Goal: Browse casually

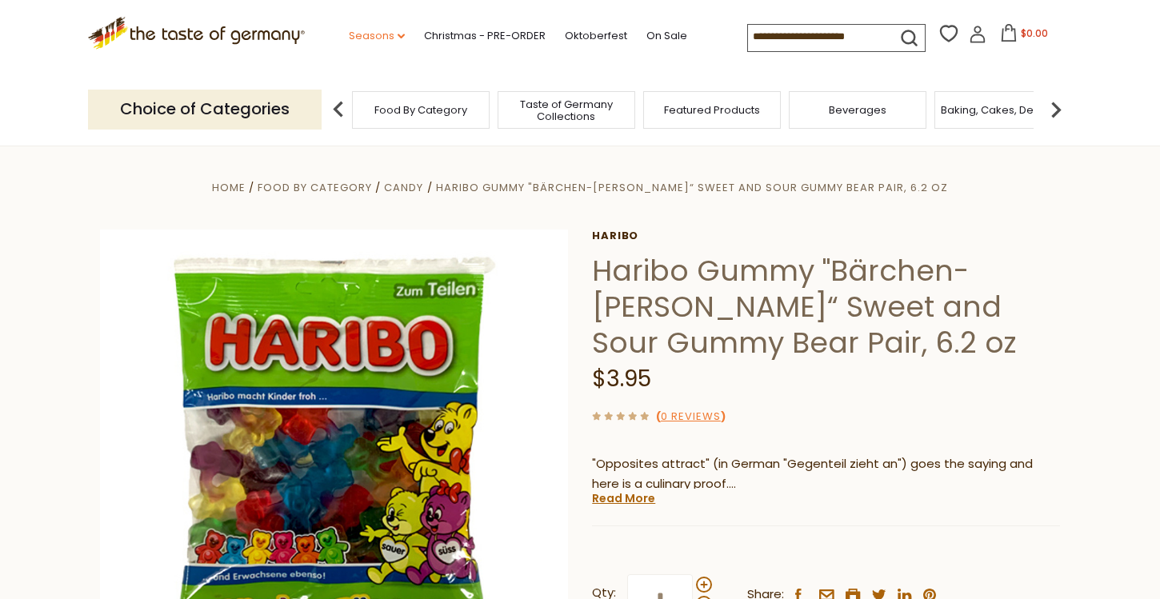
click at [379, 39] on link "Seasons dropdown_arrow" at bounding box center [377, 36] width 56 height 18
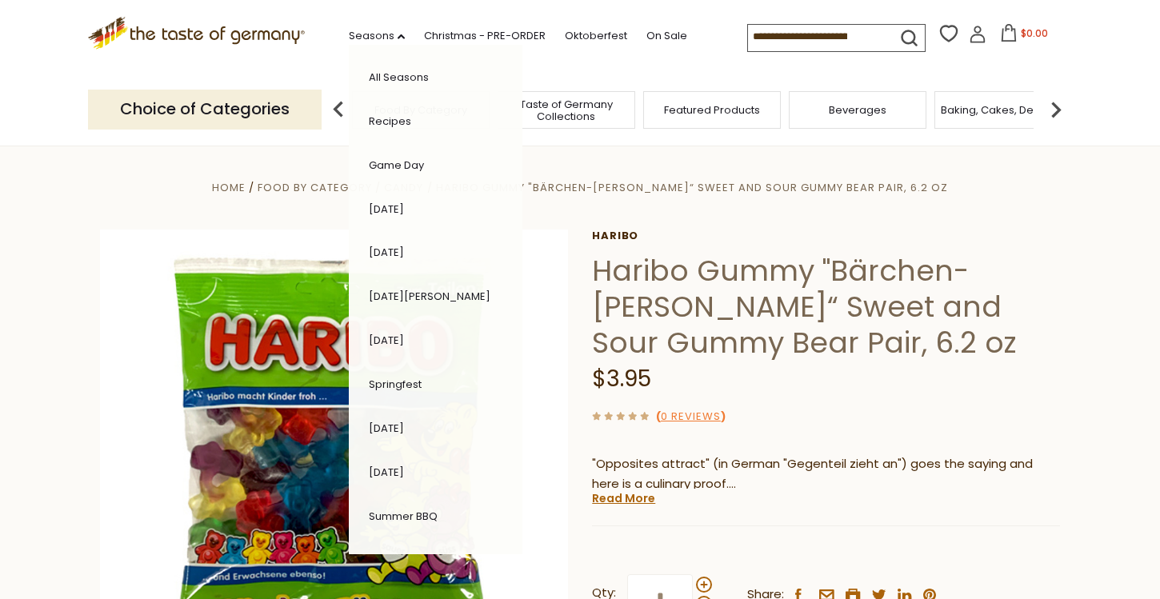
click at [205, 40] on icon ".st0{fill:#EDD300;} .st1{fill:#D33E21;}" at bounding box center [196, 33] width 217 height 33
